Goal: Task Accomplishment & Management: Complete application form

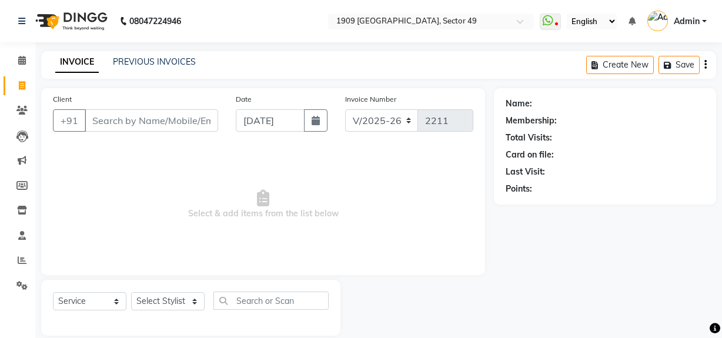
select select "6923"
select select "service"
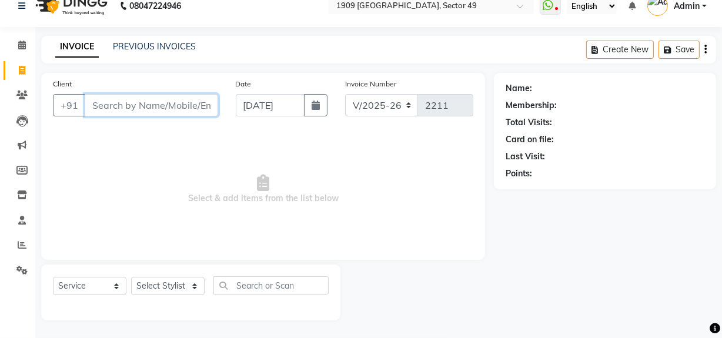
scroll to position [15, 0]
drag, startPoint x: 312, startPoint y: 238, endPoint x: 346, endPoint y: 199, distance: 52.1
click at [314, 238] on span "Select & add items from the list below" at bounding box center [263, 190] width 421 height 118
click at [165, 106] on input "Client" at bounding box center [152, 105] width 134 height 22
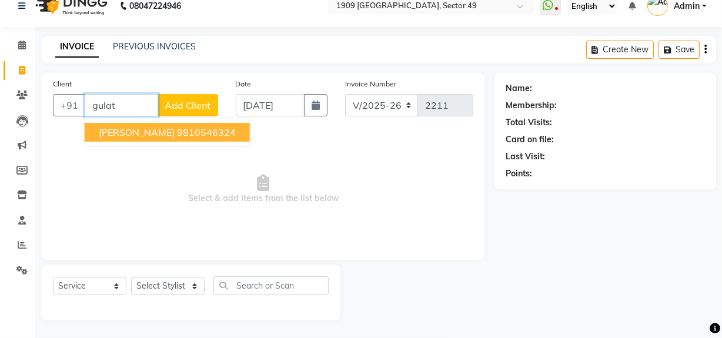
click at [177, 131] on ngb-highlight "9810546324" at bounding box center [206, 132] width 59 height 12
type input "9810546324"
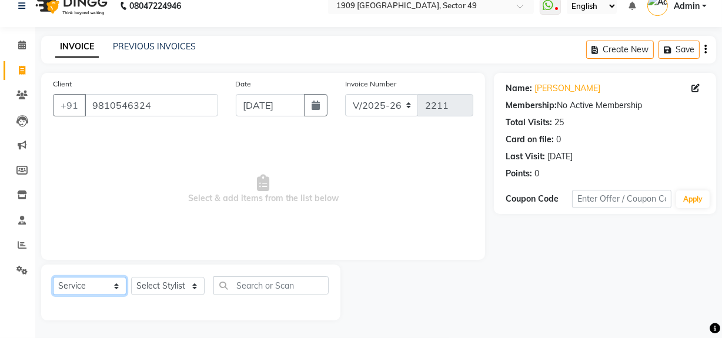
click at [106, 291] on select "Select Service Product Membership Package Voucher Prepaid Gift Card" at bounding box center [90, 286] width 74 height 18
click at [53, 277] on select "Select Service Product Membership Package Voucher Prepaid Gift Card" at bounding box center [90, 286] width 74 height 18
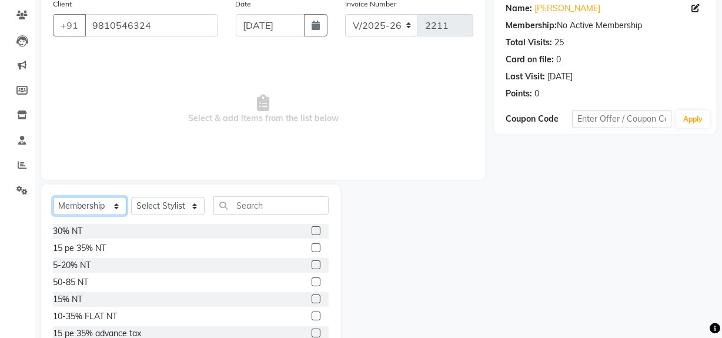
scroll to position [133, 0]
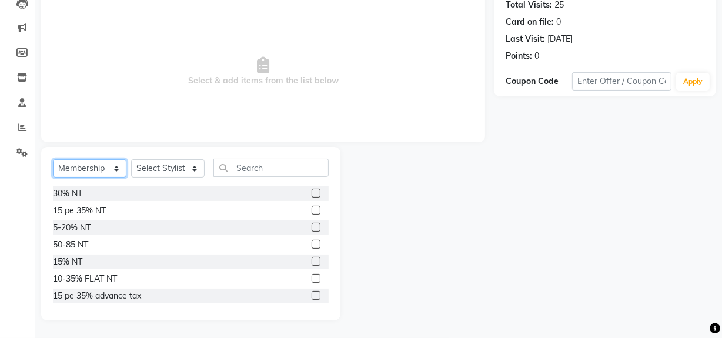
click at [103, 172] on select "Select Service Product Membership Package Voucher Prepaid Gift Card" at bounding box center [90, 168] width 74 height 18
click at [53, 159] on select "Select Service Product Membership Package Voucher Prepaid Gift Card" at bounding box center [90, 168] width 74 height 18
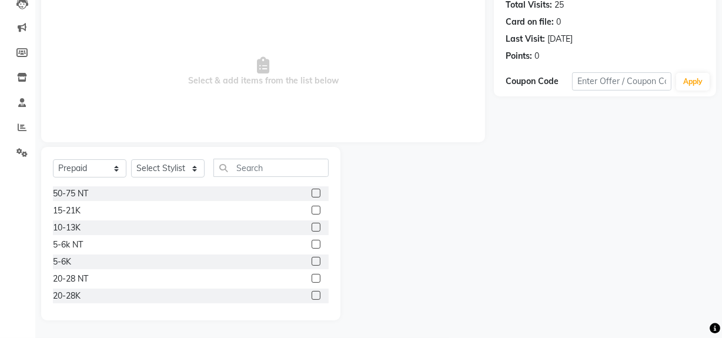
click at [401, 231] on div at bounding box center [418, 233] width 154 height 173
click at [449, 233] on div at bounding box center [418, 233] width 154 height 173
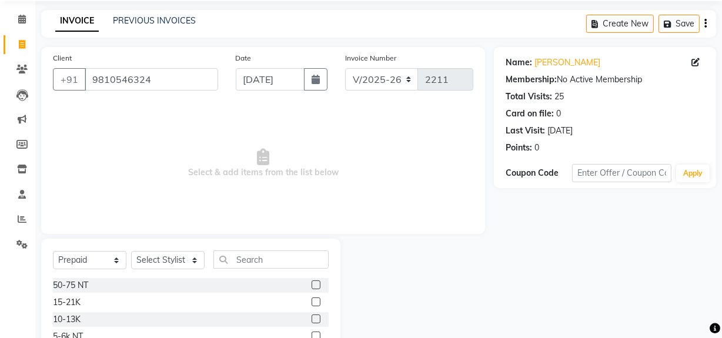
scroll to position [0, 0]
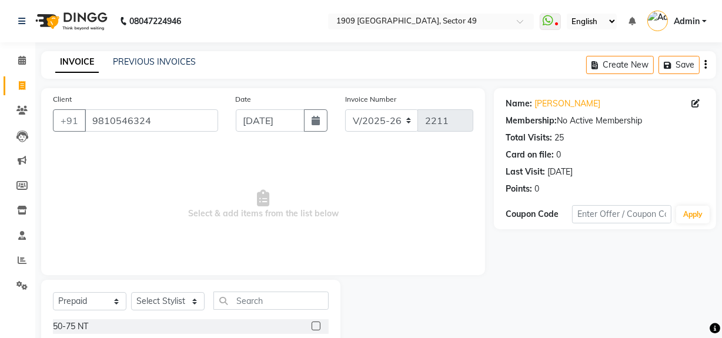
click at [252, 259] on span "Select & add items from the list below" at bounding box center [263, 205] width 421 height 118
click at [246, 248] on span "Select & add items from the list below" at bounding box center [263, 205] width 421 height 118
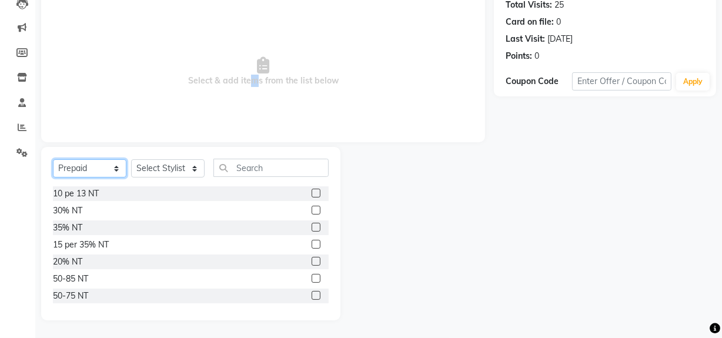
click at [102, 166] on select "Select Service Product Membership Package Voucher Prepaid Gift Card" at bounding box center [90, 168] width 74 height 18
drag, startPoint x: 403, startPoint y: 241, endPoint x: 471, endPoint y: 221, distance: 70.7
click at [403, 241] on div at bounding box center [418, 233] width 154 height 173
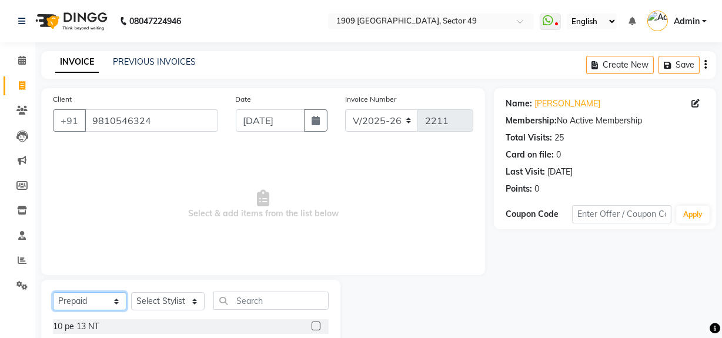
click at [117, 299] on select "Select Service Product Membership Package Voucher Prepaid Gift Card" at bounding box center [90, 301] width 74 height 18
select select "service"
click at [53, 292] on select "Select Service Product Membership Package Voucher Prepaid Gift Card" at bounding box center [90, 301] width 74 height 18
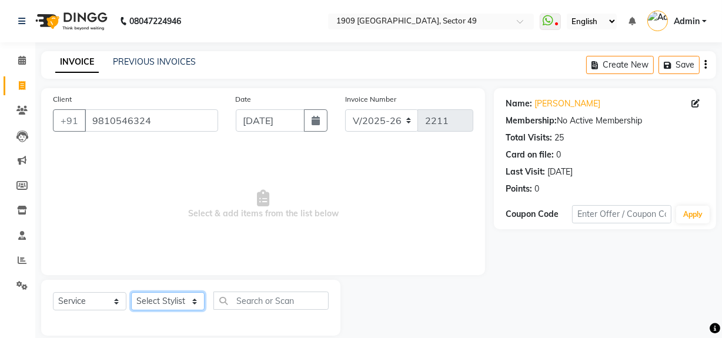
click at [192, 299] on select "Select Stylist [PERSON_NAME] [PERSON_NAME] House Sale Jyoti [PERSON_NAME] [PERS…" at bounding box center [168, 301] width 74 height 18
select select "68164"
click at [131, 292] on select "Select Stylist [PERSON_NAME] [PERSON_NAME] House Sale Jyoti [PERSON_NAME] [PERS…" at bounding box center [168, 301] width 74 height 18
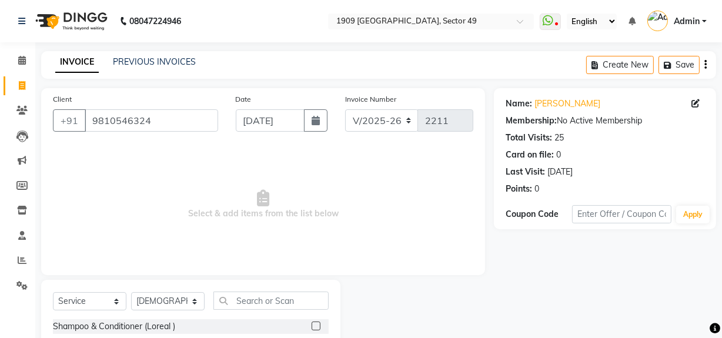
click at [312, 326] on label at bounding box center [316, 326] width 9 height 9
click at [312, 326] on input "checkbox" at bounding box center [316, 327] width 8 height 8
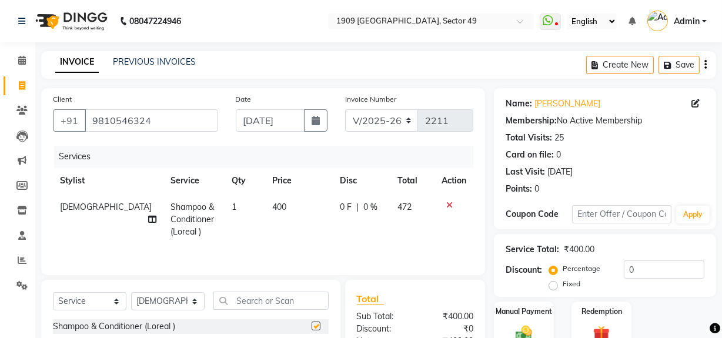
checkbox input "false"
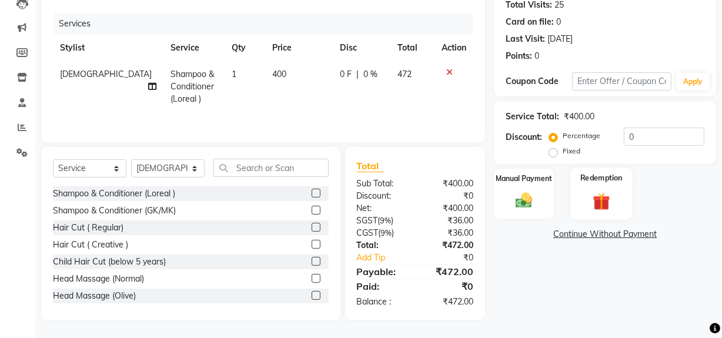
click at [591, 195] on img at bounding box center [602, 202] width 28 height 22
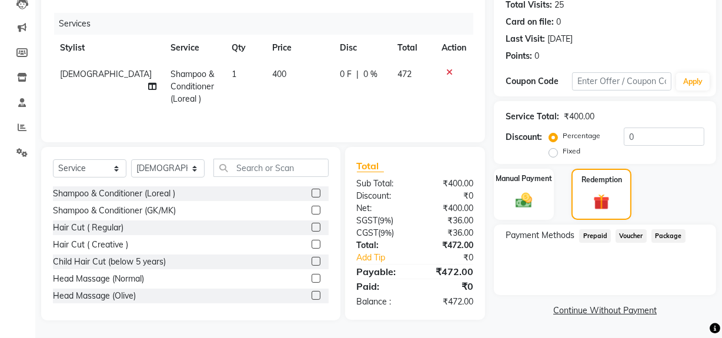
click at [599, 238] on span "Prepaid" at bounding box center [595, 236] width 32 height 14
click at [622, 236] on span "Voucher" at bounding box center [631, 236] width 31 height 14
click at [659, 236] on span "Package" at bounding box center [669, 236] width 34 height 14
click at [593, 235] on span "Prepaid" at bounding box center [595, 236] width 32 height 14
click at [535, 192] on img at bounding box center [524, 201] width 28 height 20
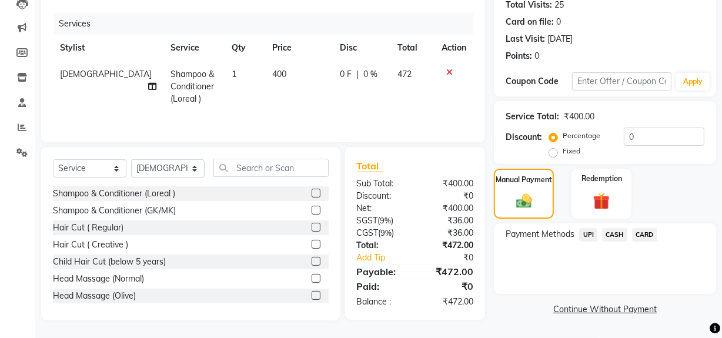
click at [448, 69] on icon at bounding box center [449, 72] width 6 height 8
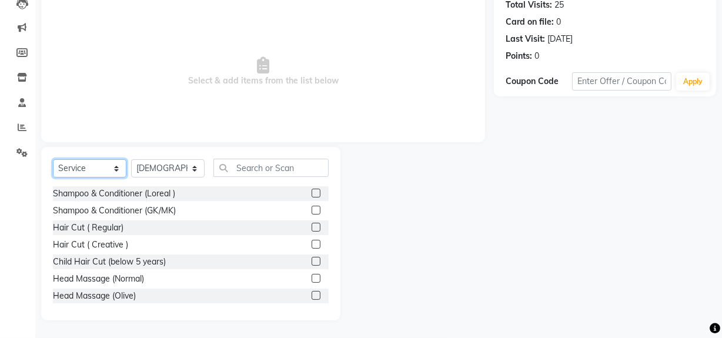
click at [120, 164] on select "Select Service Product Membership Package Voucher Prepaid Gift Card" at bounding box center [90, 168] width 74 height 18
click at [53, 159] on select "Select Service Product Membership Package Voucher Prepaid Gift Card" at bounding box center [90, 168] width 74 height 18
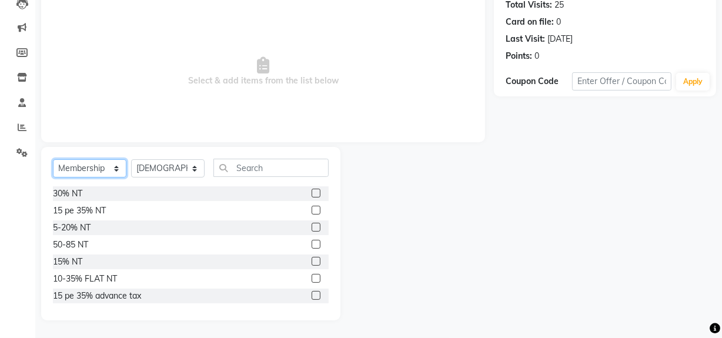
click at [106, 170] on select "Select Service Product Membership Package Voucher Prepaid Gift Card" at bounding box center [90, 168] width 74 height 18
click at [53, 178] on select "Select Service Product Membership Package Voucher Prepaid Gift Card" at bounding box center [90, 168] width 74 height 18
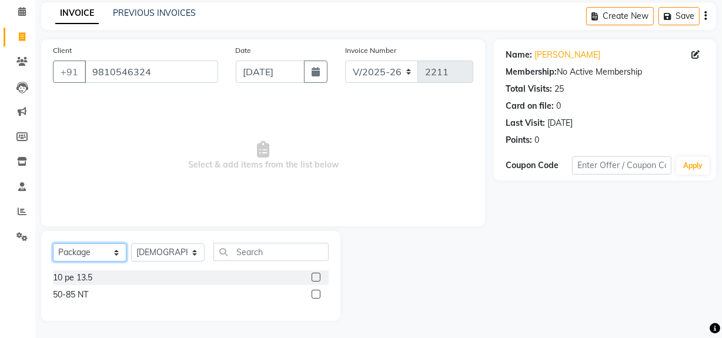
click at [111, 255] on select "Select Service Product Membership Package Voucher Prepaid Gift Card" at bounding box center [90, 252] width 74 height 18
click at [53, 243] on select "Select Service Product Membership Package Voucher Prepaid Gift Card" at bounding box center [90, 252] width 74 height 18
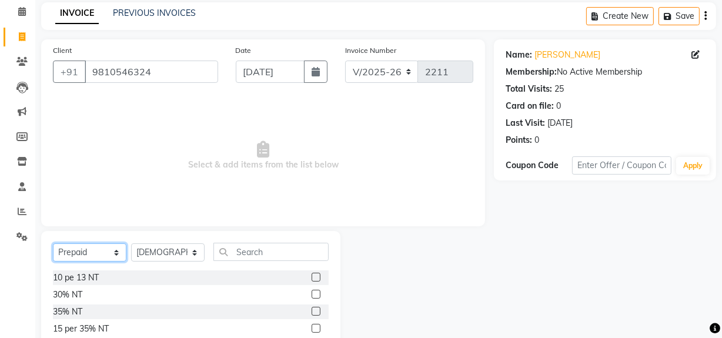
scroll to position [133, 0]
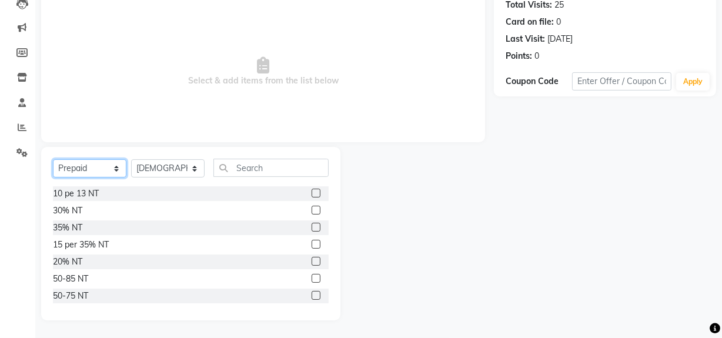
select select "V"
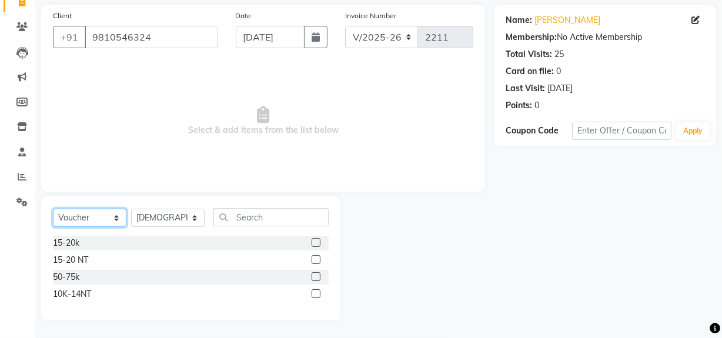
scroll to position [83, 0]
click at [314, 241] on label at bounding box center [316, 243] width 9 height 9
click at [314, 241] on input "checkbox" at bounding box center [316, 244] width 8 height 8
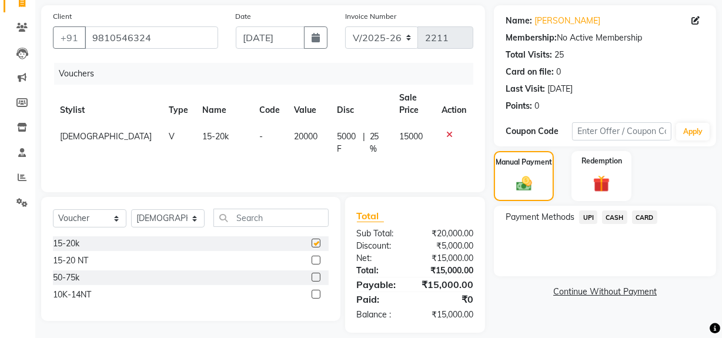
checkbox input "false"
click at [81, 135] on span "[DEMOGRAPHIC_DATA]" at bounding box center [106, 136] width 92 height 11
select select "68164"
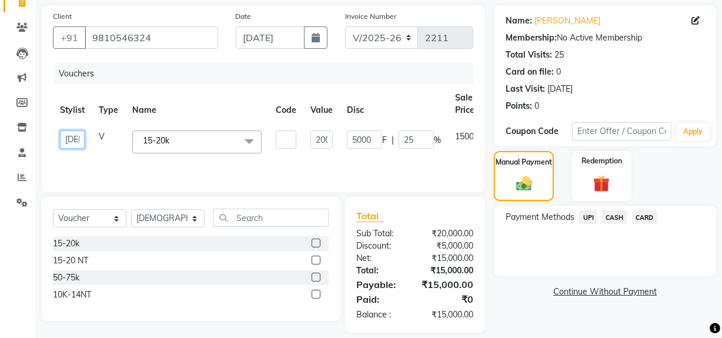
click at [81, 137] on select "[PERSON_NAME] [PERSON_NAME] House Sale Jyoti [PERSON_NAME] [PERSON_NAME] [PERSO…" at bounding box center [72, 140] width 25 height 18
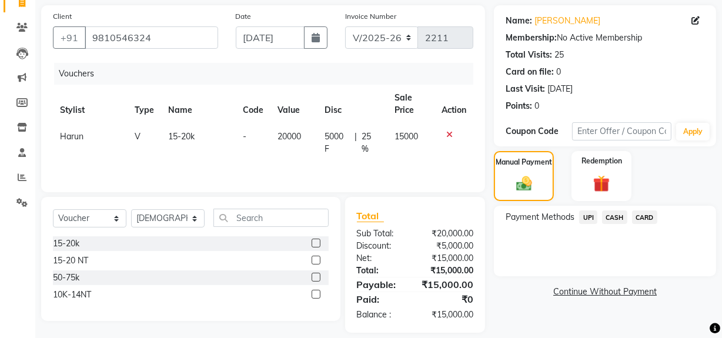
click at [613, 219] on span "CASH" at bounding box center [614, 218] width 25 height 14
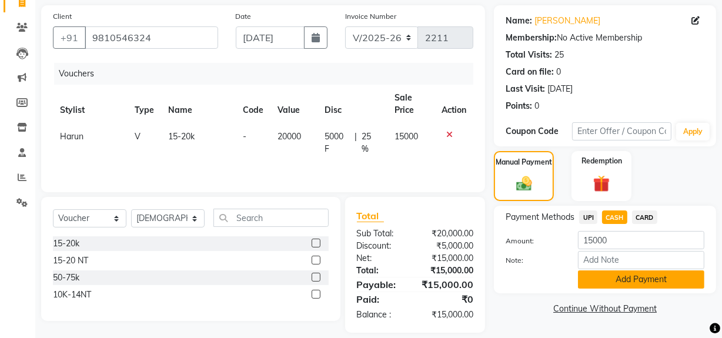
click at [662, 285] on button "Add Payment" at bounding box center [641, 280] width 126 height 18
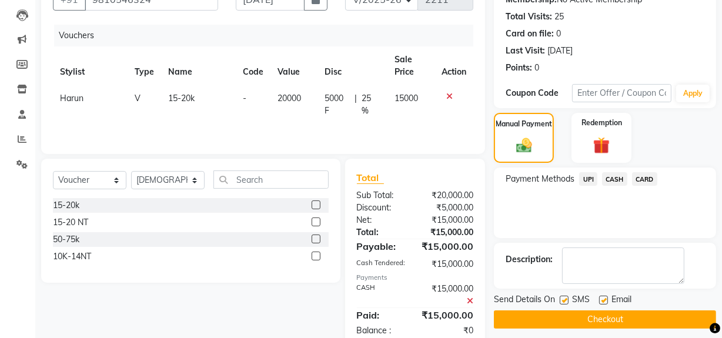
scroll to position [149, 0]
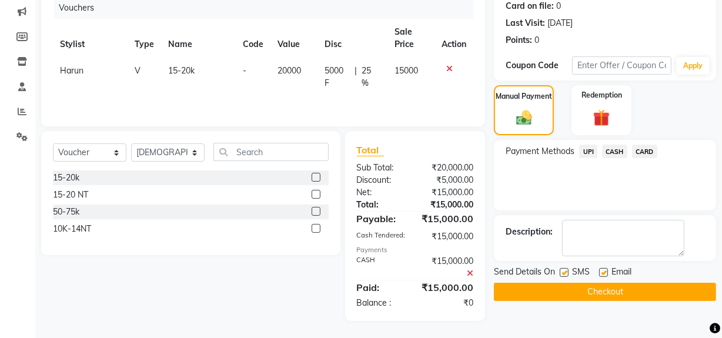
click at [621, 293] on button "Checkout" at bounding box center [605, 292] width 222 height 18
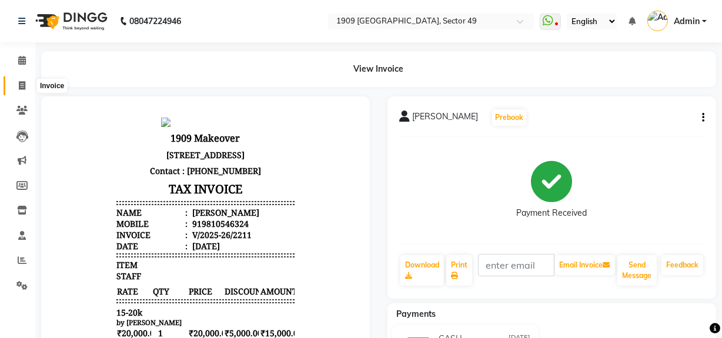
click at [17, 86] on span at bounding box center [22, 86] width 21 height 14
select select "service"
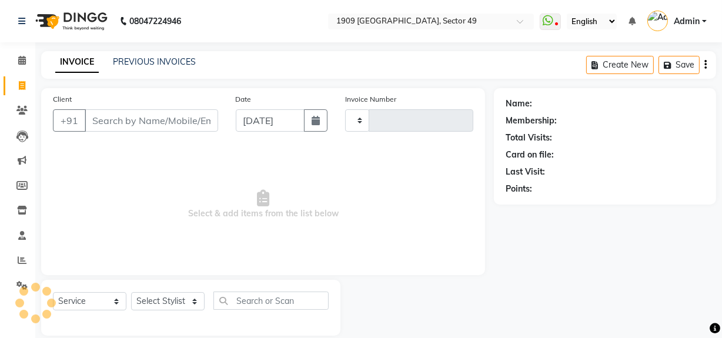
scroll to position [15, 0]
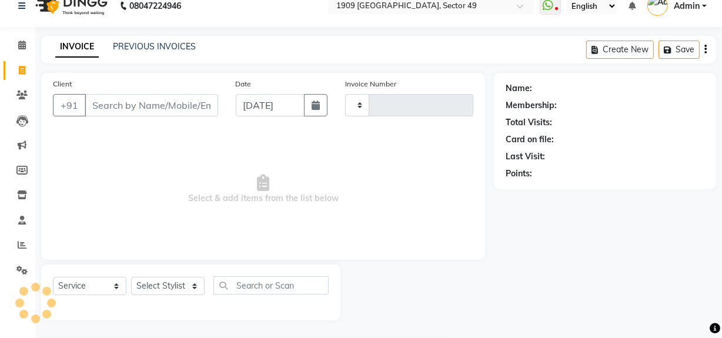
type input "2212"
select select "6923"
click at [141, 47] on link "PREVIOUS INVOICES" at bounding box center [154, 46] width 83 height 11
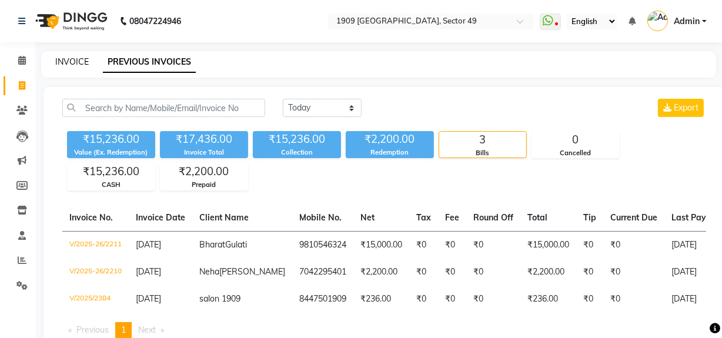
click at [69, 65] on link "INVOICE" at bounding box center [72, 61] width 34 height 11
select select "service"
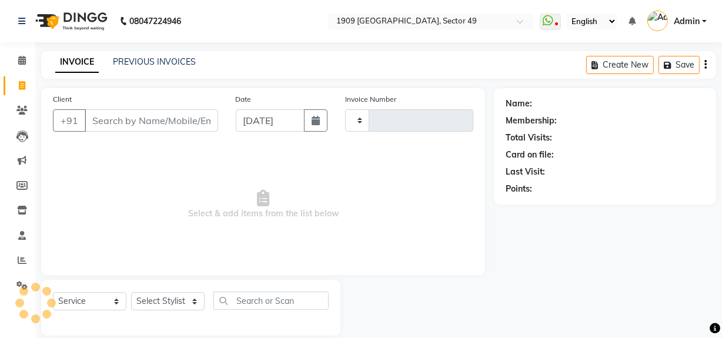
scroll to position [15, 0]
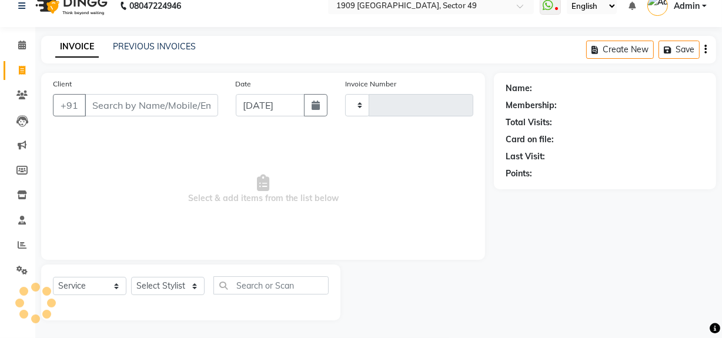
type input "2212"
select select "6923"
click at [117, 104] on input "Client" at bounding box center [152, 105] width 134 height 22
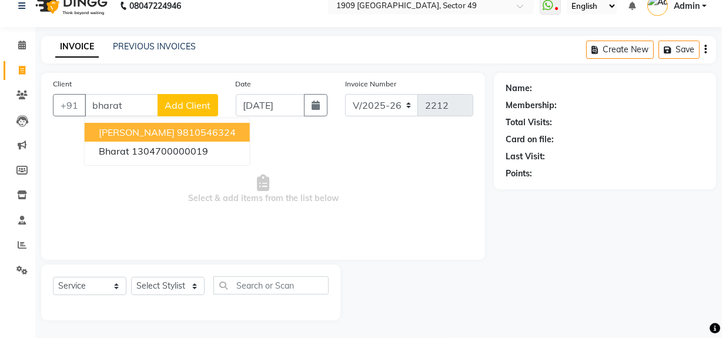
click at [153, 134] on span "[PERSON_NAME]" at bounding box center [137, 132] width 76 height 12
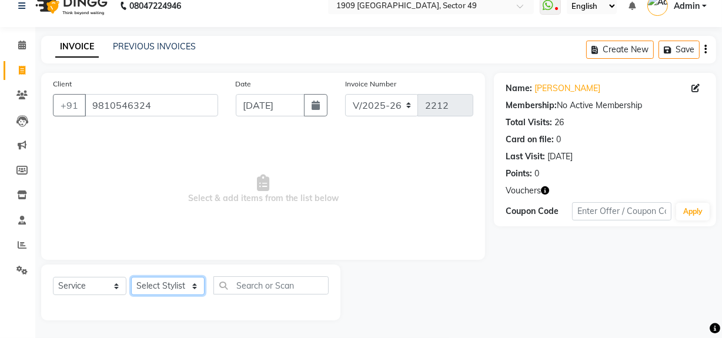
click at [179, 292] on select "Select Stylist [PERSON_NAME] [PERSON_NAME] House Sale Jyoti [PERSON_NAME] [PERS…" at bounding box center [168, 286] width 74 height 18
click at [333, 221] on span "Select & add items from the list below" at bounding box center [263, 190] width 421 height 118
click at [174, 161] on span "Select & add items from the list below" at bounding box center [263, 190] width 421 height 118
click at [179, 164] on span "Select & add items from the list below" at bounding box center [263, 190] width 421 height 118
drag, startPoint x: 173, startPoint y: 48, endPoint x: 455, endPoint y: 79, distance: 283.9
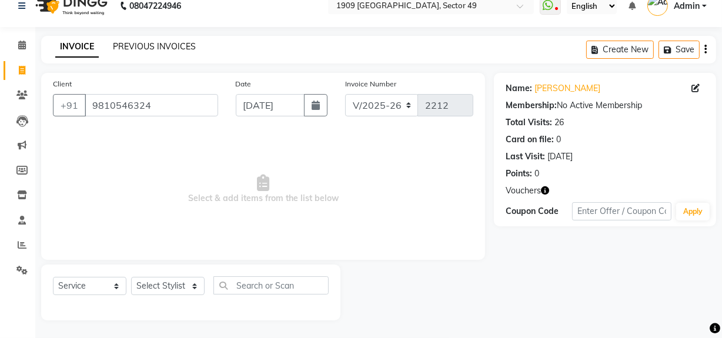
click at [173, 48] on link "PREVIOUS INVOICES" at bounding box center [154, 46] width 83 height 11
click at [348, 190] on span "Select & add items from the list below" at bounding box center [263, 190] width 421 height 118
click at [169, 94] on div "Client [PHONE_NUMBER]" at bounding box center [135, 102] width 183 height 48
click at [168, 101] on input "9810546324" at bounding box center [152, 105] width 134 height 22
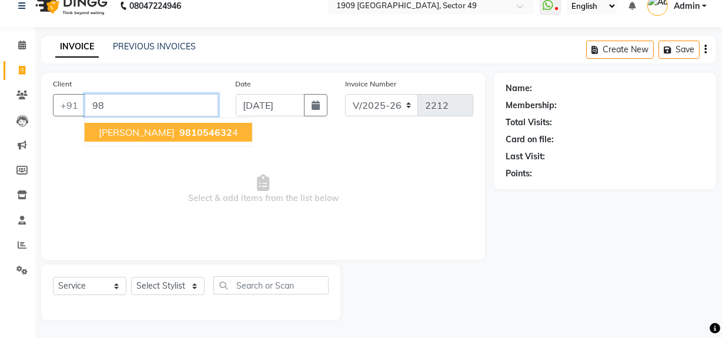
type input "9"
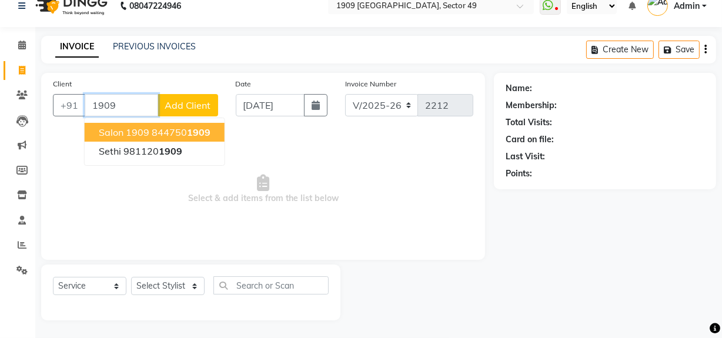
click at [180, 131] on ngb-highlight "844750 1909" at bounding box center [181, 132] width 59 height 12
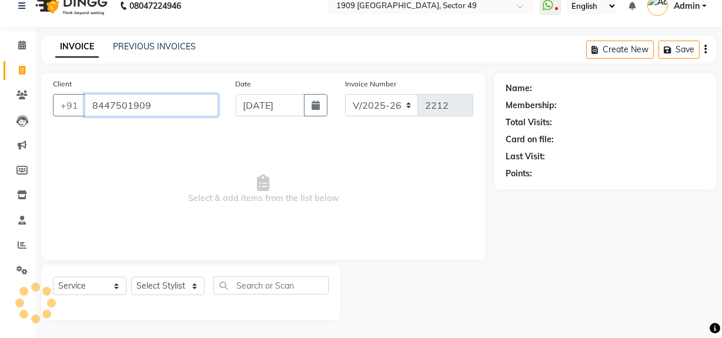
type input "8447501909"
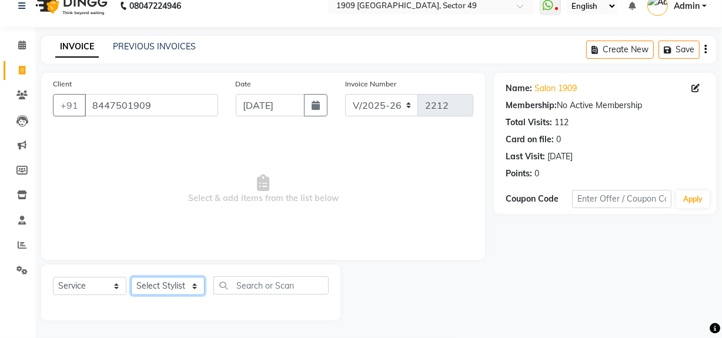
click at [181, 286] on select "Select Stylist [PERSON_NAME] [PERSON_NAME] House Sale Jyoti [PERSON_NAME] [PERS…" at bounding box center [168, 286] width 74 height 18
select select "57114"
click at [131, 277] on select "Select Stylist [PERSON_NAME] [PERSON_NAME] House Sale Jyoti [PERSON_NAME] [PERS…" at bounding box center [168, 286] width 74 height 18
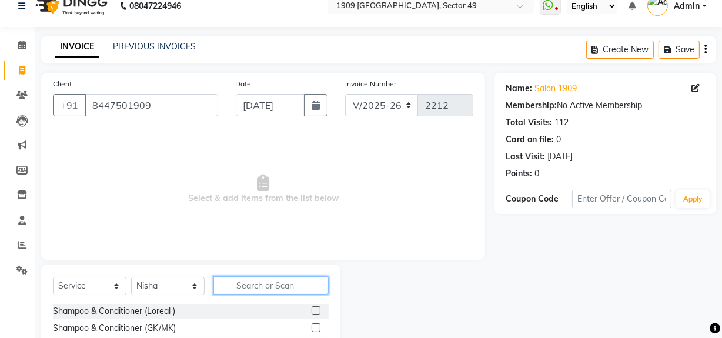
click at [264, 283] on input "text" at bounding box center [270, 285] width 115 height 18
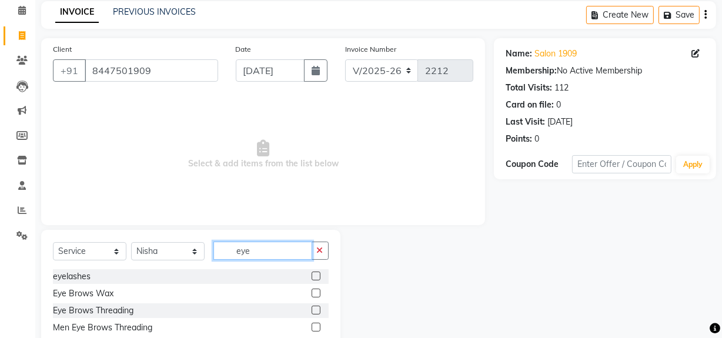
scroll to position [83, 0]
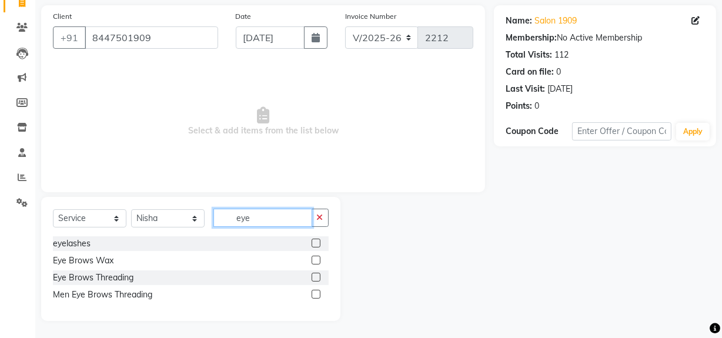
type input "eye"
click at [318, 274] on label at bounding box center [316, 277] width 9 height 9
click at [318, 274] on input "checkbox" at bounding box center [316, 278] width 8 height 8
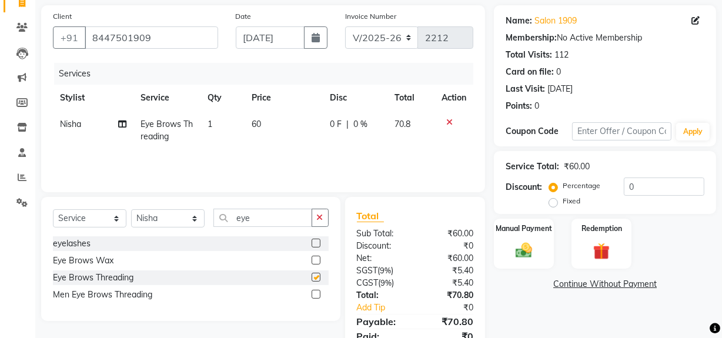
checkbox input "false"
click at [216, 126] on td "1" at bounding box center [223, 130] width 45 height 39
select select "57114"
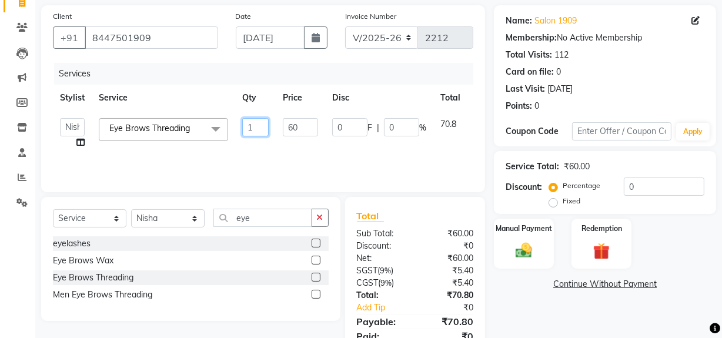
click at [259, 124] on input "1" at bounding box center [255, 127] width 26 height 18
type input "3"
click at [552, 318] on div "Name: Salon 1909 Membership: No Active Membership Total Visits: 112 Card on fil…" at bounding box center [609, 187] width 231 height 365
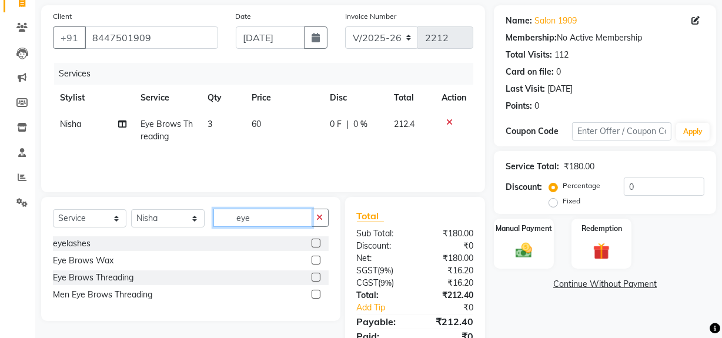
click at [270, 221] on input "eye" at bounding box center [262, 218] width 99 height 18
type input "e"
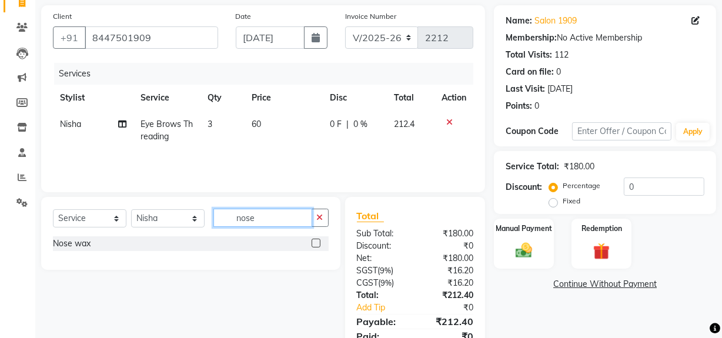
type input "nose"
click at [312, 242] on label at bounding box center [316, 243] width 9 height 9
click at [312, 242] on input "checkbox" at bounding box center [316, 244] width 8 height 8
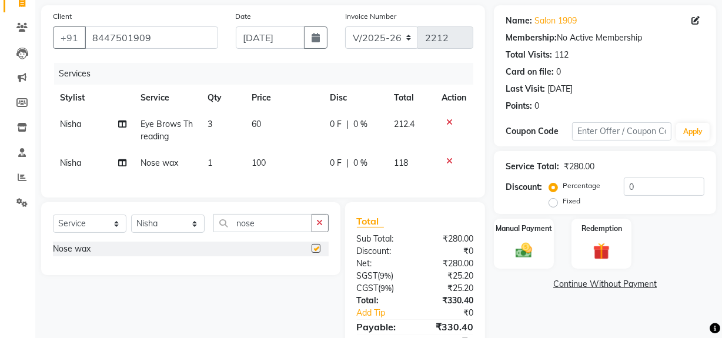
checkbox input "false"
click at [215, 160] on td "1" at bounding box center [223, 163] width 45 height 26
select select "57114"
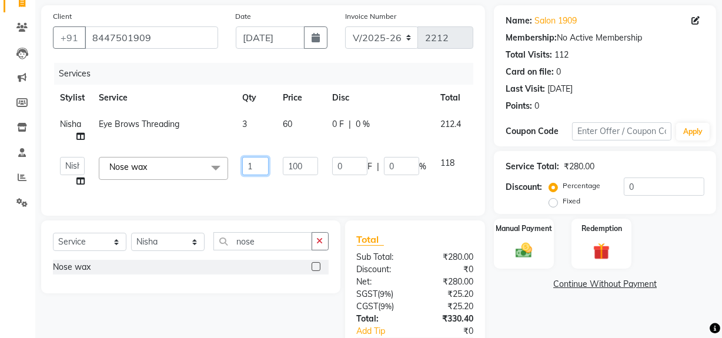
click at [258, 166] on input "1" at bounding box center [255, 166] width 26 height 18
type input "2"
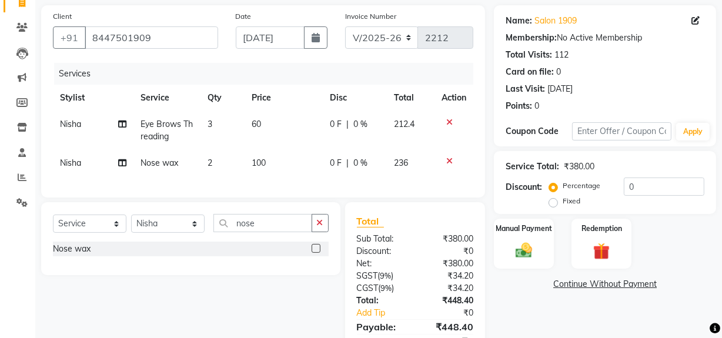
click at [540, 305] on div "Name: Salon 1909 Membership: No Active Membership Total Visits: 112 Card on fil…" at bounding box center [609, 190] width 231 height 370
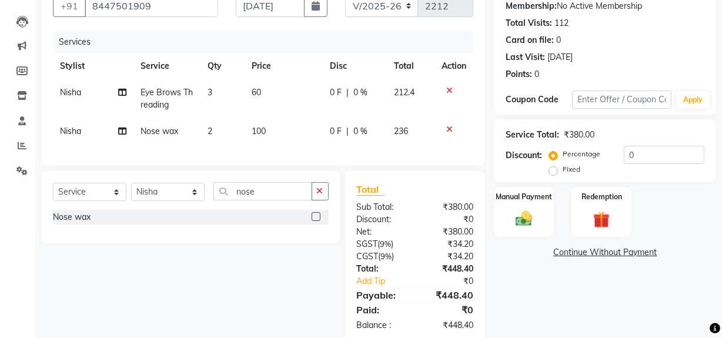
scroll to position [146, 0]
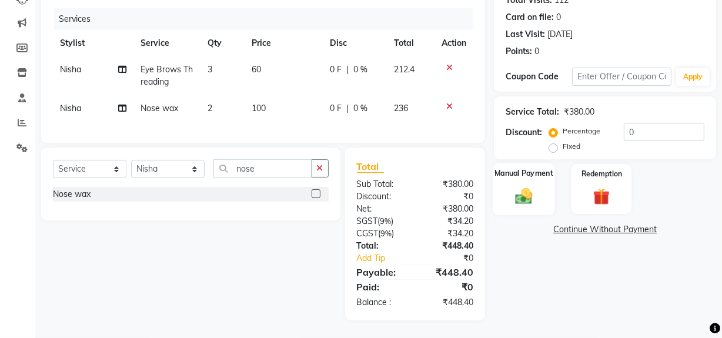
click at [529, 186] on img at bounding box center [524, 196] width 28 height 20
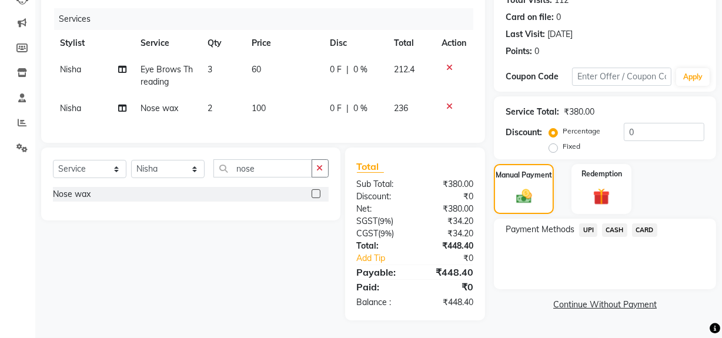
click at [588, 223] on span "UPI" at bounding box center [588, 230] width 18 height 14
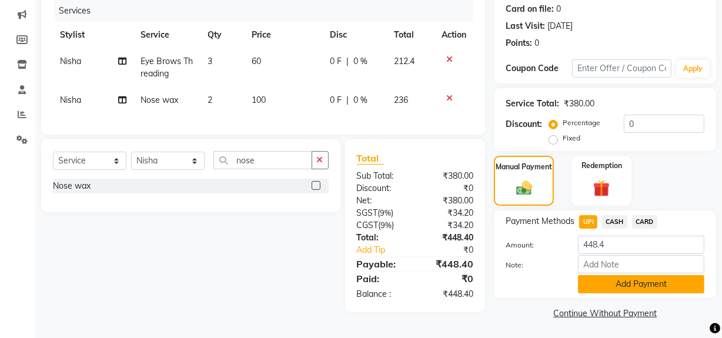
click at [652, 284] on button "Add Payment" at bounding box center [641, 284] width 126 height 18
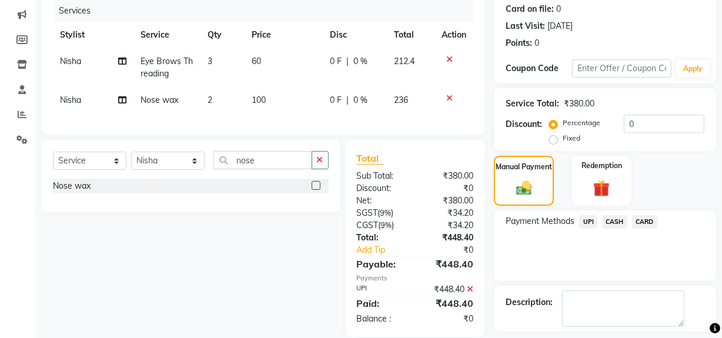
scroll to position [196, 0]
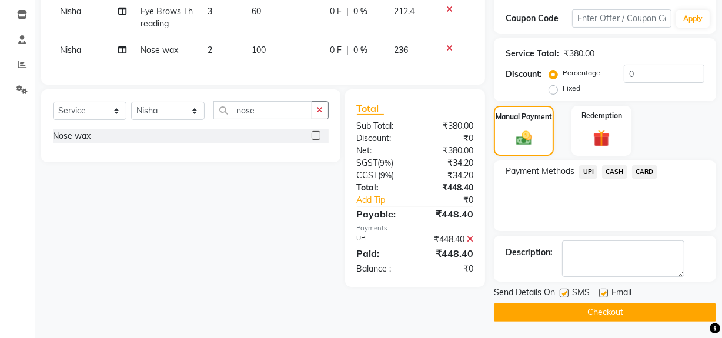
click at [622, 315] on button "Checkout" at bounding box center [605, 312] width 222 height 18
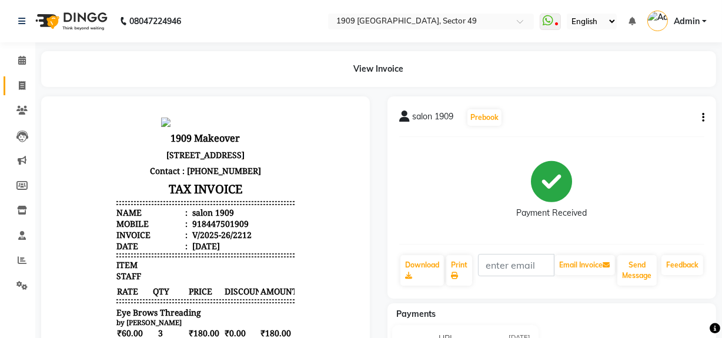
click at [22, 77] on link "Invoice" at bounding box center [18, 85] width 28 height 19
select select "6923"
select select "service"
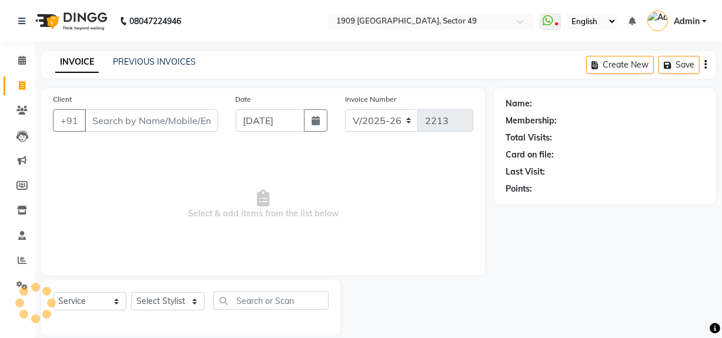
scroll to position [15, 0]
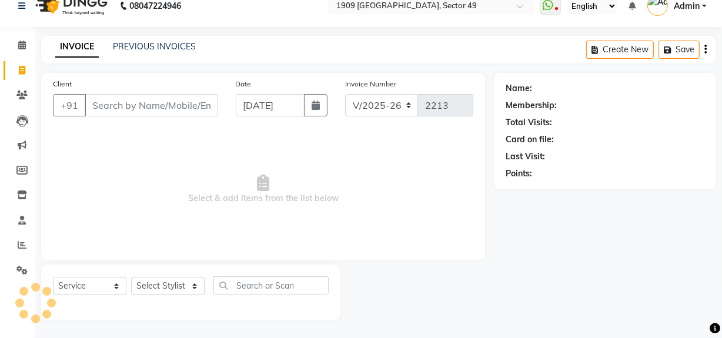
click at [109, 106] on input "Client" at bounding box center [152, 105] width 134 height 22
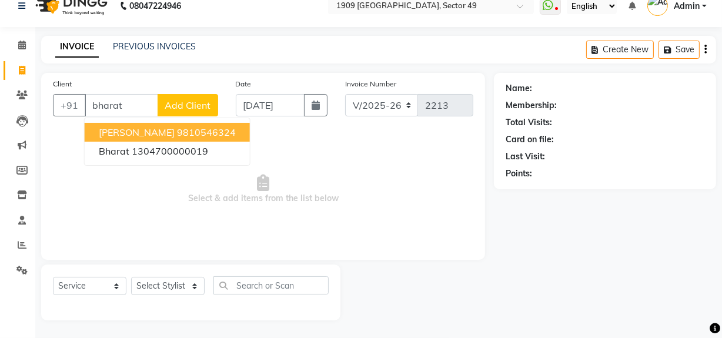
click at [177, 136] on ngb-highlight "9810546324" at bounding box center [206, 132] width 59 height 12
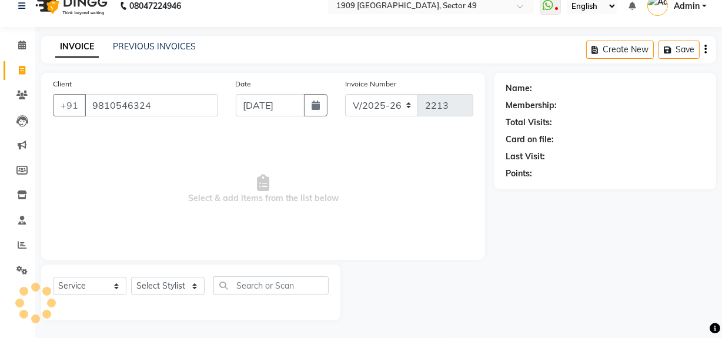
type input "9810546324"
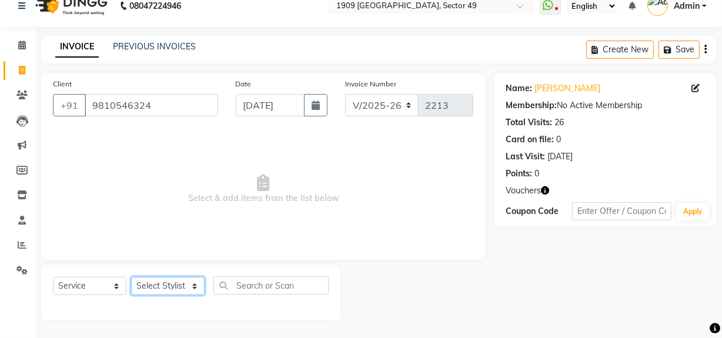
click at [179, 288] on select "Select Stylist [PERSON_NAME] [PERSON_NAME] House Sale Jyoti [PERSON_NAME] [PERS…" at bounding box center [168, 286] width 74 height 18
select select "57119"
click at [131, 277] on select "Select Stylist [PERSON_NAME] [PERSON_NAME] House Sale Jyoti [PERSON_NAME] [PERS…" at bounding box center [168, 286] width 74 height 18
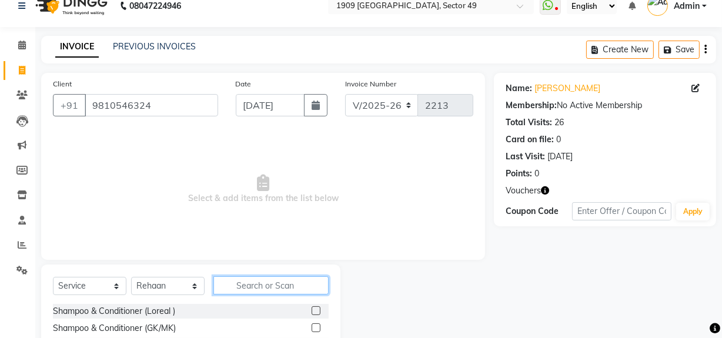
drag, startPoint x: 253, startPoint y: 281, endPoint x: 257, endPoint y: 286, distance: 6.9
click at [255, 282] on input "text" at bounding box center [270, 285] width 115 height 18
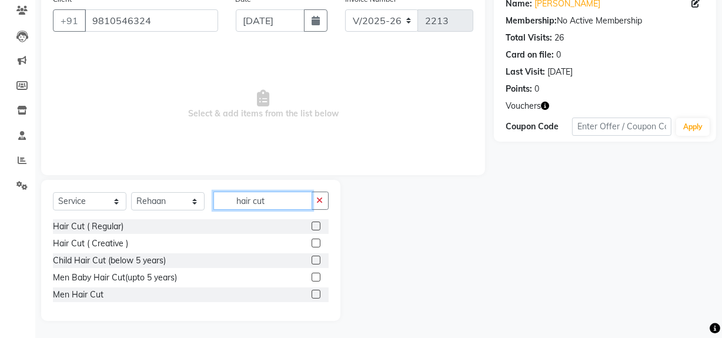
type input "hair cut"
click at [318, 293] on label at bounding box center [316, 294] width 9 height 9
click at [318, 293] on input "checkbox" at bounding box center [316, 295] width 8 height 8
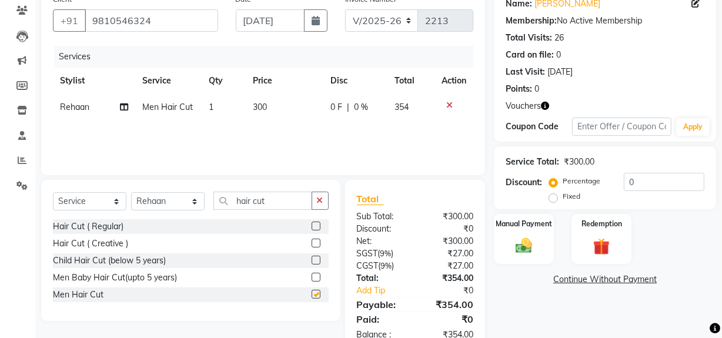
checkbox input "false"
click at [286, 198] on input "hair cut" at bounding box center [262, 201] width 99 height 18
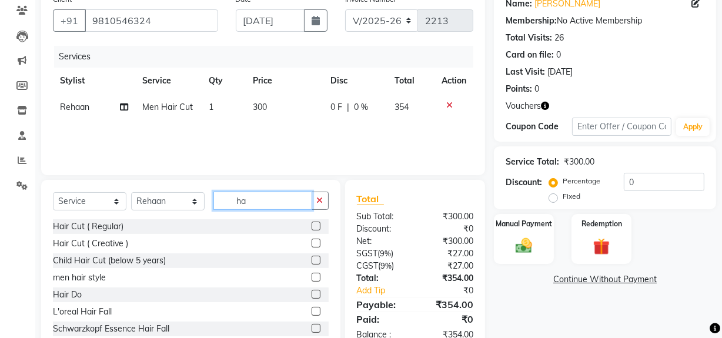
type input "h"
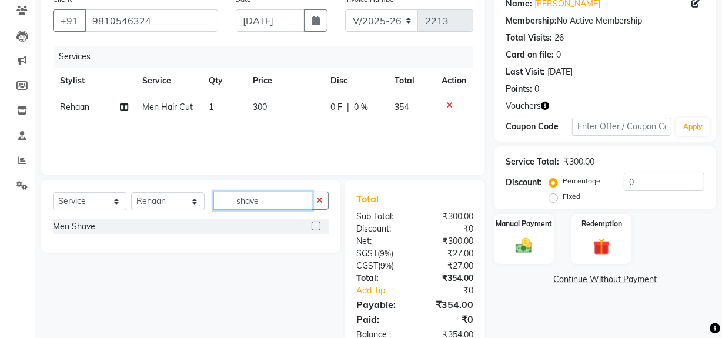
type input "shave"
click at [315, 223] on label at bounding box center [316, 226] width 9 height 9
click at [315, 223] on input "checkbox" at bounding box center [316, 227] width 8 height 8
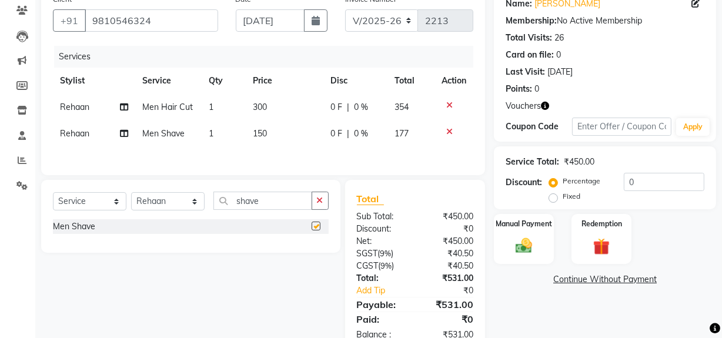
checkbox input "false"
click at [288, 198] on input "shave" at bounding box center [262, 201] width 99 height 18
type input "s"
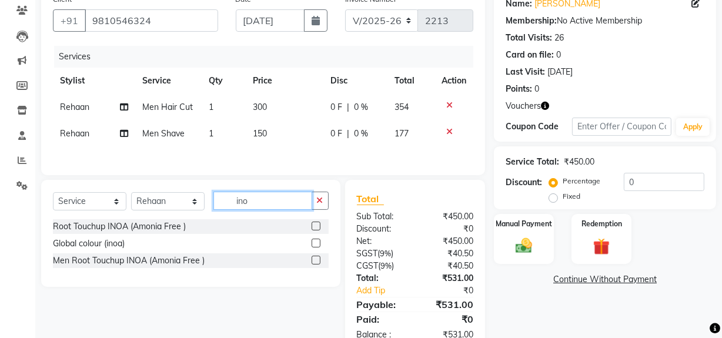
type input "ino"
click at [318, 225] on label at bounding box center [316, 226] width 9 height 9
click at [318, 225] on input "checkbox" at bounding box center [316, 227] width 8 height 8
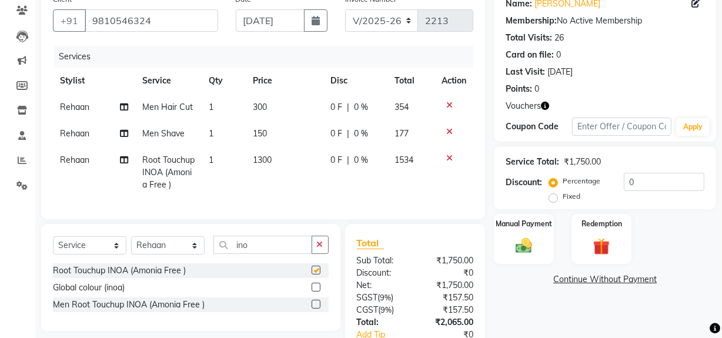
checkbox input "false"
click at [274, 254] on input "ino" at bounding box center [262, 245] width 99 height 18
type input "i"
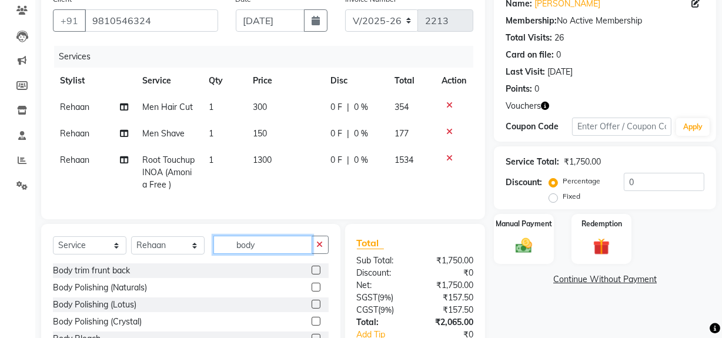
type input "body"
click at [312, 275] on label at bounding box center [316, 270] width 9 height 9
click at [312, 275] on input "checkbox" at bounding box center [316, 271] width 8 height 8
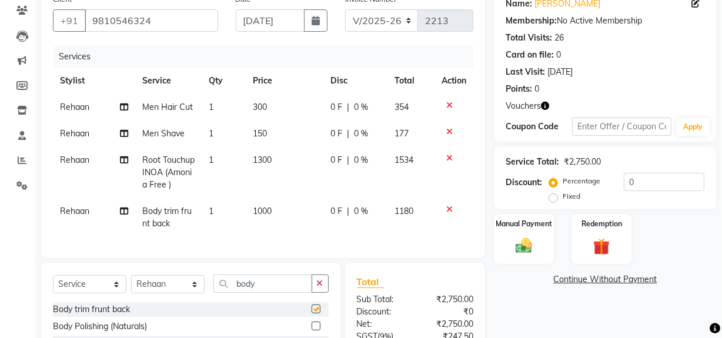
checkbox input "false"
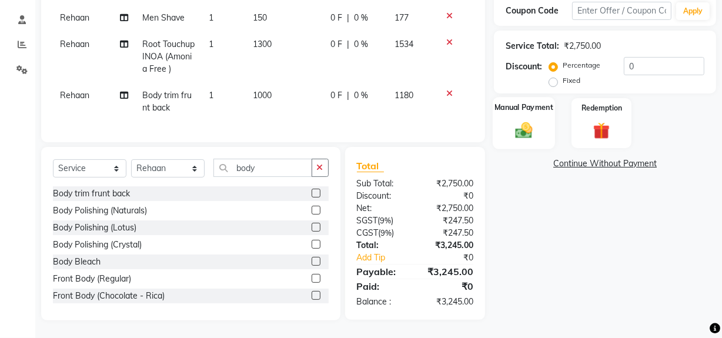
click at [534, 121] on img at bounding box center [524, 130] width 28 height 20
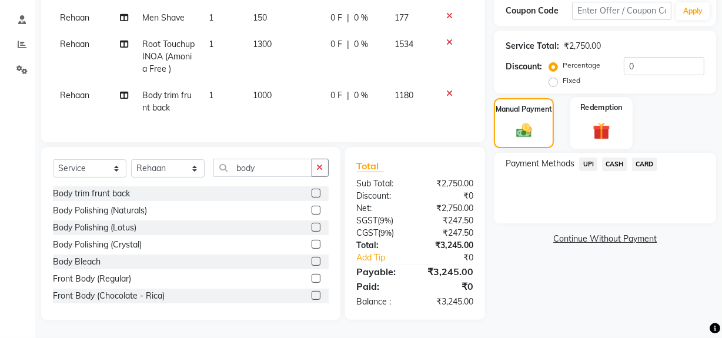
click at [588, 120] on img at bounding box center [602, 131] width 28 height 22
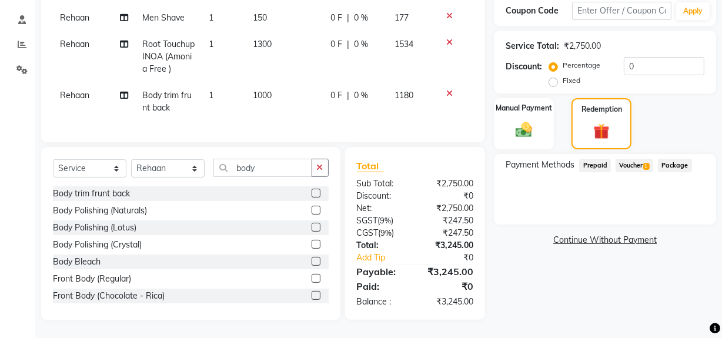
click at [645, 163] on span "1" at bounding box center [646, 166] width 6 height 7
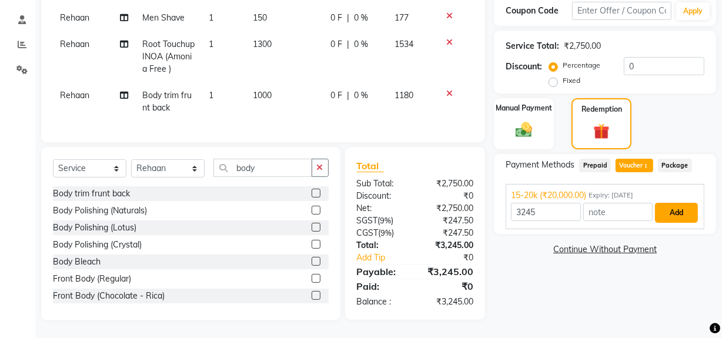
click at [688, 203] on button "Add" at bounding box center [676, 213] width 43 height 20
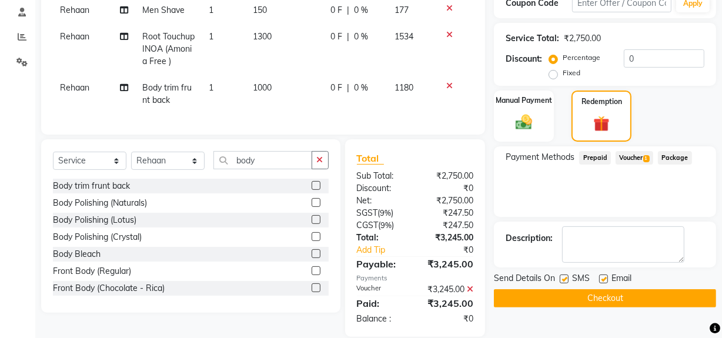
click at [612, 295] on button "Checkout" at bounding box center [605, 298] width 222 height 18
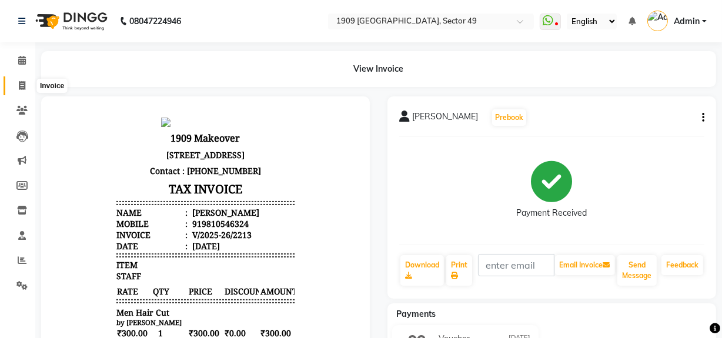
click at [19, 86] on icon at bounding box center [22, 85] width 6 height 9
select select "6923"
select select "service"
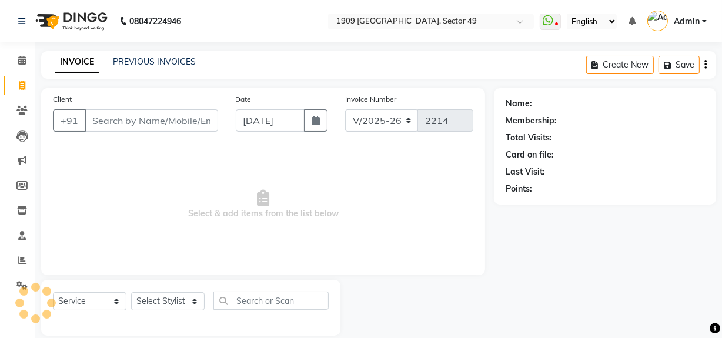
scroll to position [15, 0]
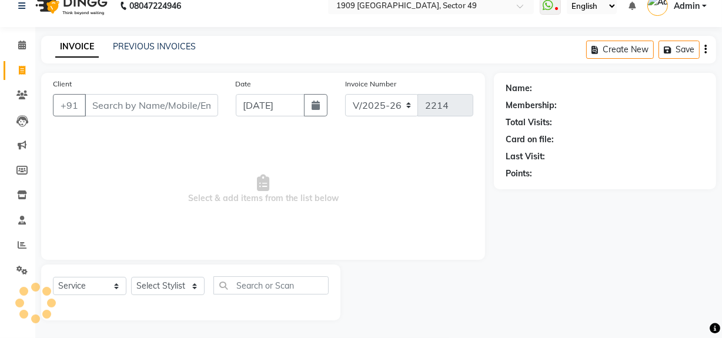
click at [103, 159] on span "Select & add items from the list below" at bounding box center [263, 190] width 421 height 118
